Goal: Task Accomplishment & Management: Manage account settings

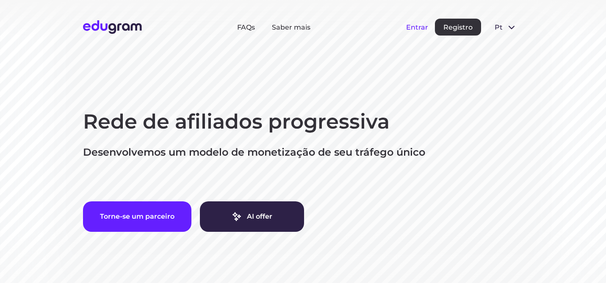
click at [415, 29] on button "Entrar" at bounding box center [417, 27] width 22 height 8
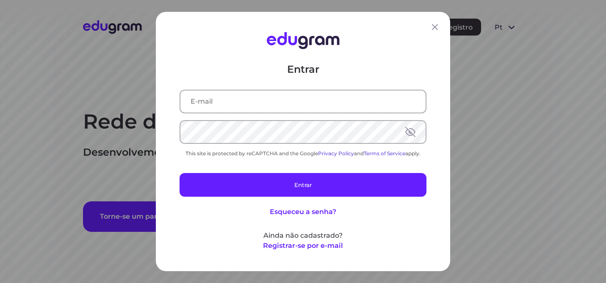
type input "isabella.moretti@outlook.com"
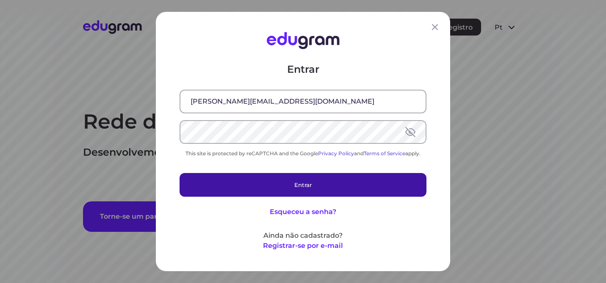
click at [301, 182] on button "Entrar" at bounding box center [303, 185] width 247 height 24
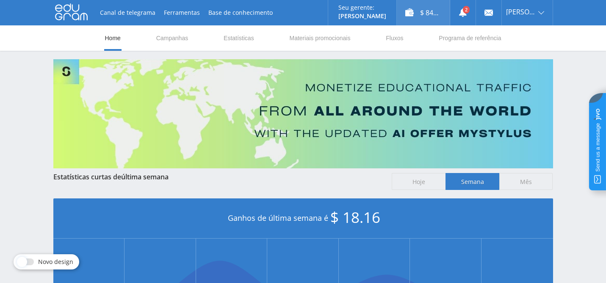
click at [430, 13] on div "$ 84.86" at bounding box center [423, 12] width 53 height 25
